Goal: Task Accomplishment & Management: Use online tool/utility

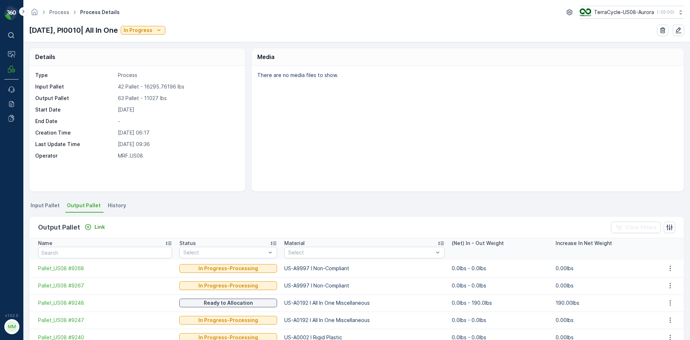
click at [39, 208] on span "Input Pallet" at bounding box center [45, 205] width 29 height 7
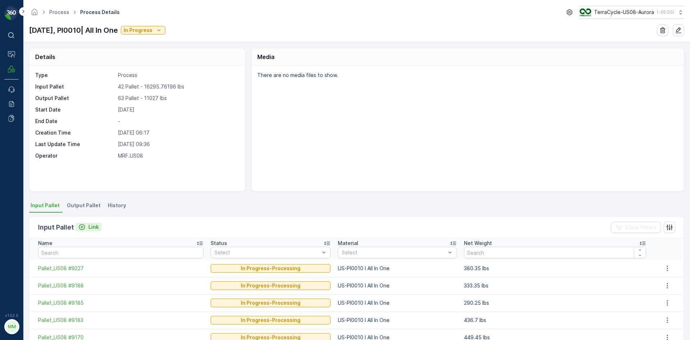
click at [87, 227] on div "Link" at bounding box center [88, 226] width 20 height 7
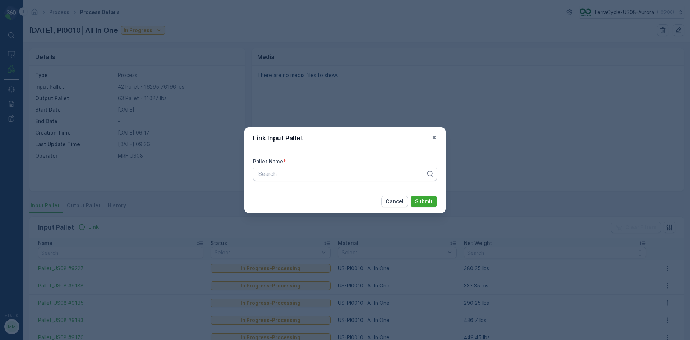
click at [267, 161] on label "Pallet Name" at bounding box center [268, 161] width 30 height 6
click at [270, 167] on div "Pallet Name * Search" at bounding box center [344, 169] width 201 height 40
drag, startPoint x: 270, startPoint y: 167, endPoint x: 266, endPoint y: 170, distance: 5.5
click at [271, 167] on div "Search" at bounding box center [345, 173] width 184 height 14
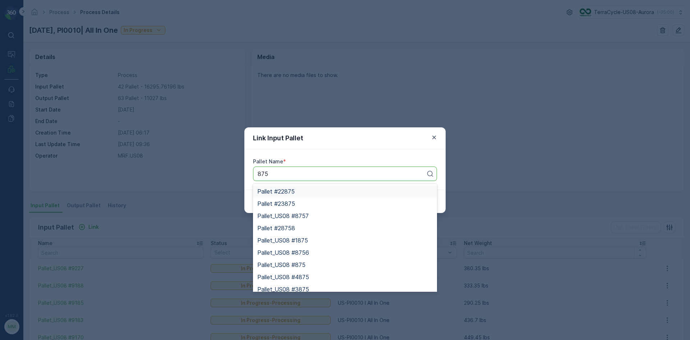
type input "875"
click at [434, 137] on icon "button" at bounding box center [434, 137] width 4 height 4
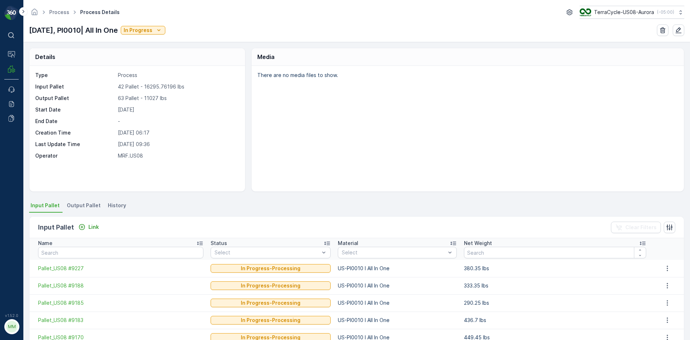
click at [87, 200] on li "Output Pallet" at bounding box center [84, 206] width 38 height 12
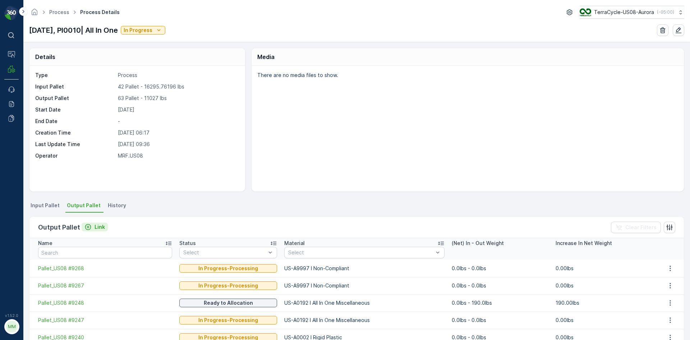
click at [92, 228] on div "Link" at bounding box center [94, 226] width 20 height 7
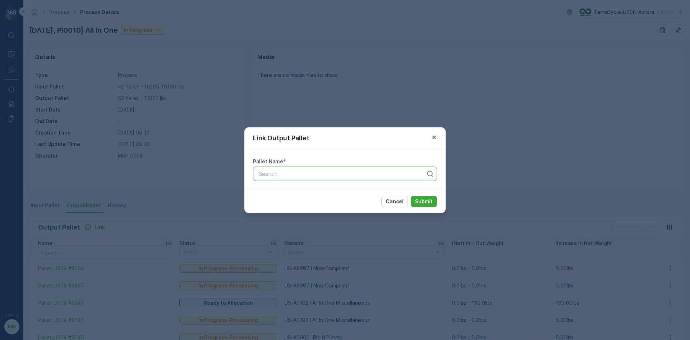
click at [291, 174] on div at bounding box center [342, 173] width 169 height 6
type input "9239"
click at [292, 193] on span "Pallet_US08 #9239" at bounding box center [283, 191] width 52 height 6
click at [430, 204] on p "Submit" at bounding box center [424, 201] width 18 height 7
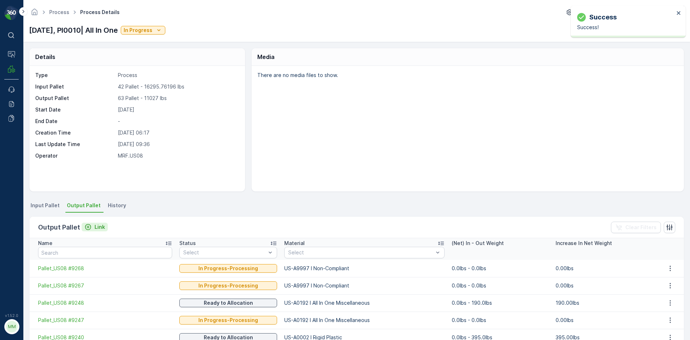
click at [95, 224] on p "Link" at bounding box center [100, 226] width 10 height 7
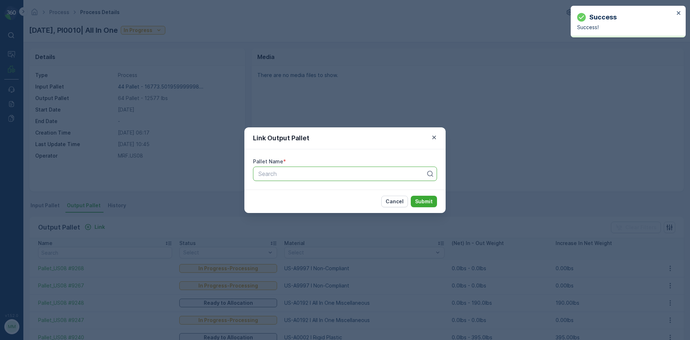
click at [267, 173] on div at bounding box center [342, 173] width 169 height 6
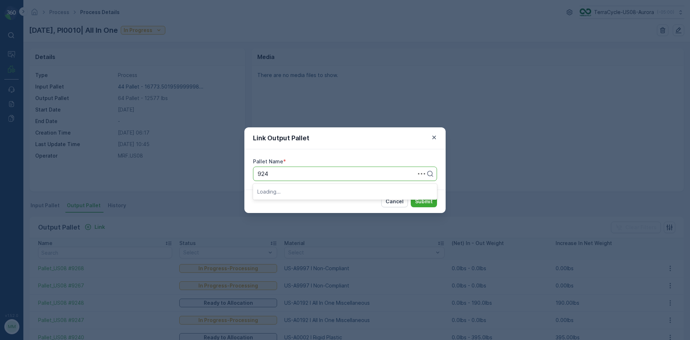
type input "9246"
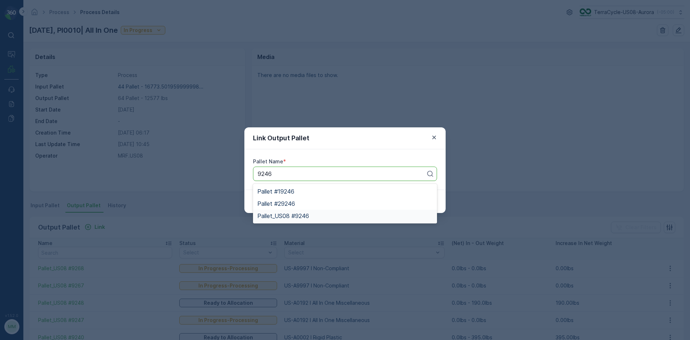
click at [300, 216] on span "Pallet_US08 #9246" at bounding box center [283, 215] width 52 height 6
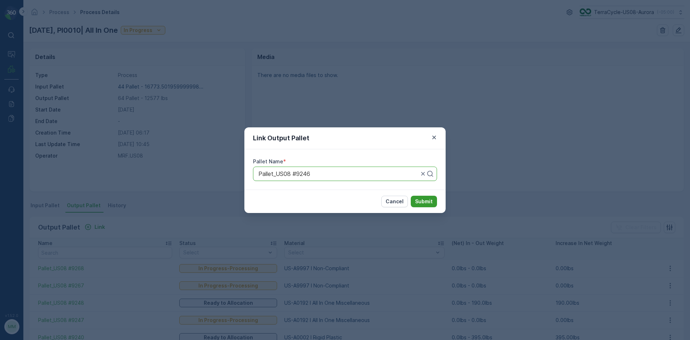
click at [420, 203] on p "Submit" at bounding box center [424, 201] width 18 height 7
